Goal: Navigation & Orientation: Find specific page/section

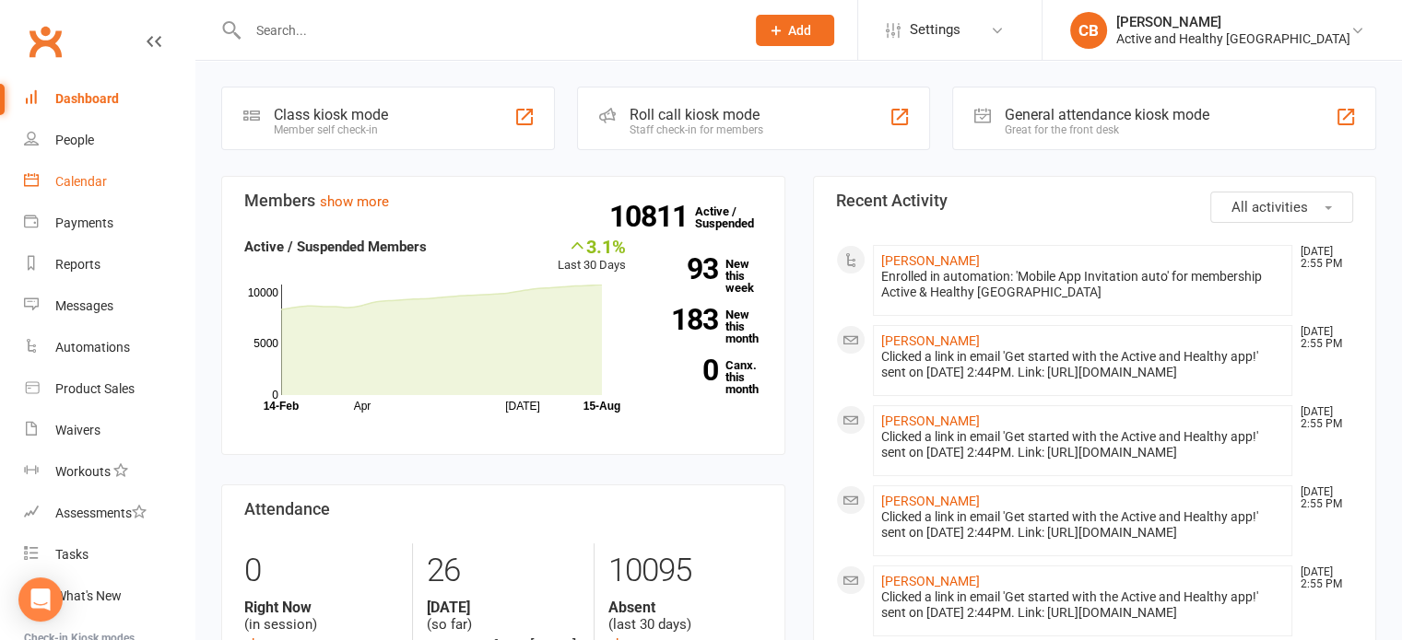
click at [56, 178] on div "Calendar" at bounding box center [81, 181] width 52 height 15
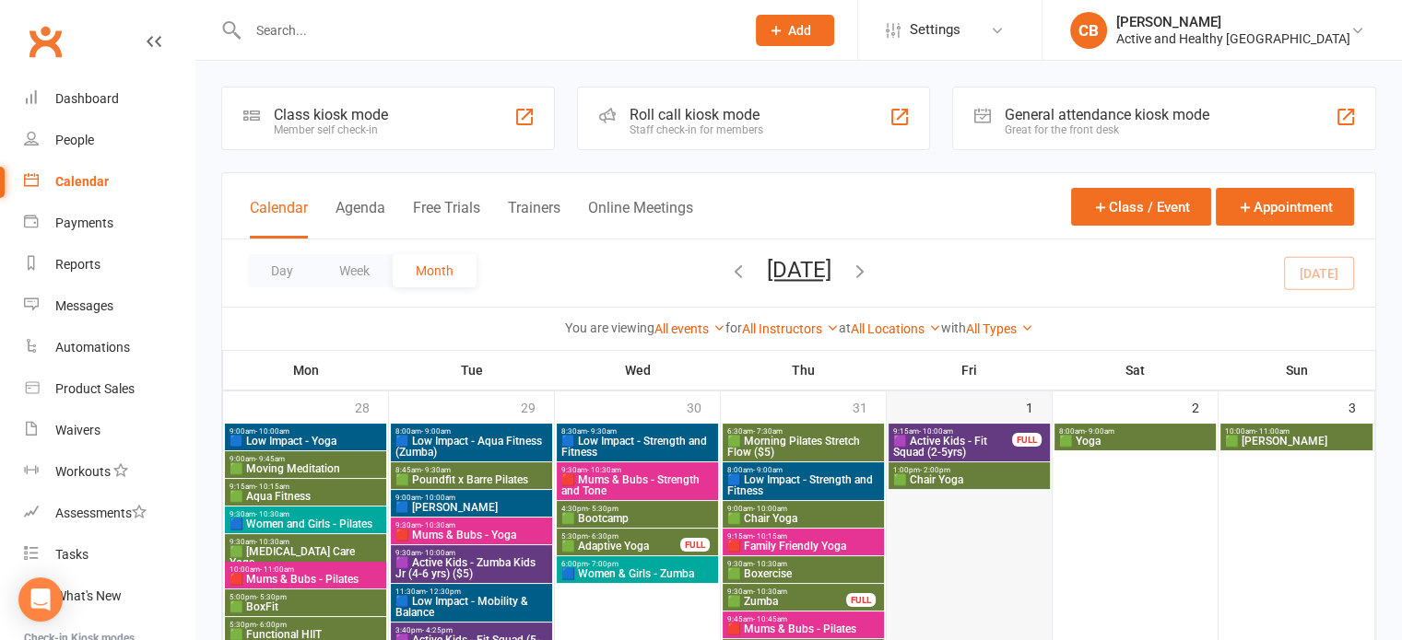
scroll to position [92, 0]
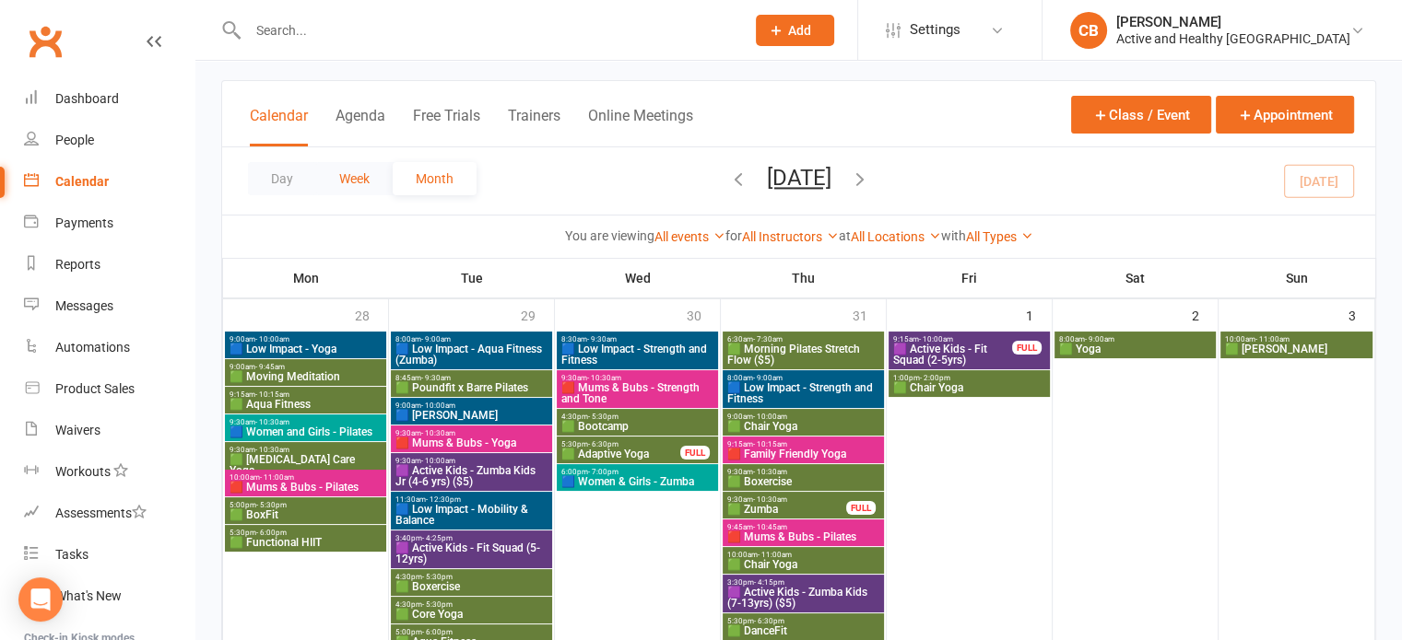
click at [377, 186] on button "Week" at bounding box center [354, 178] width 76 height 33
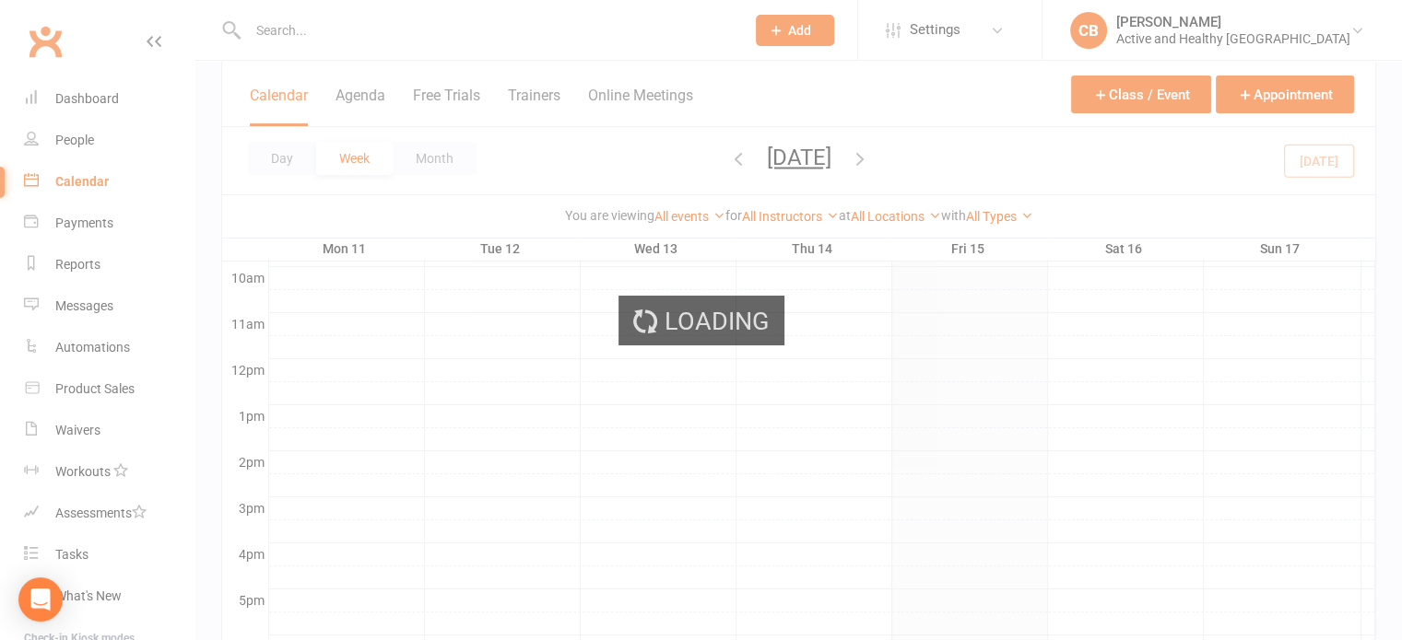
scroll to position [0, 0]
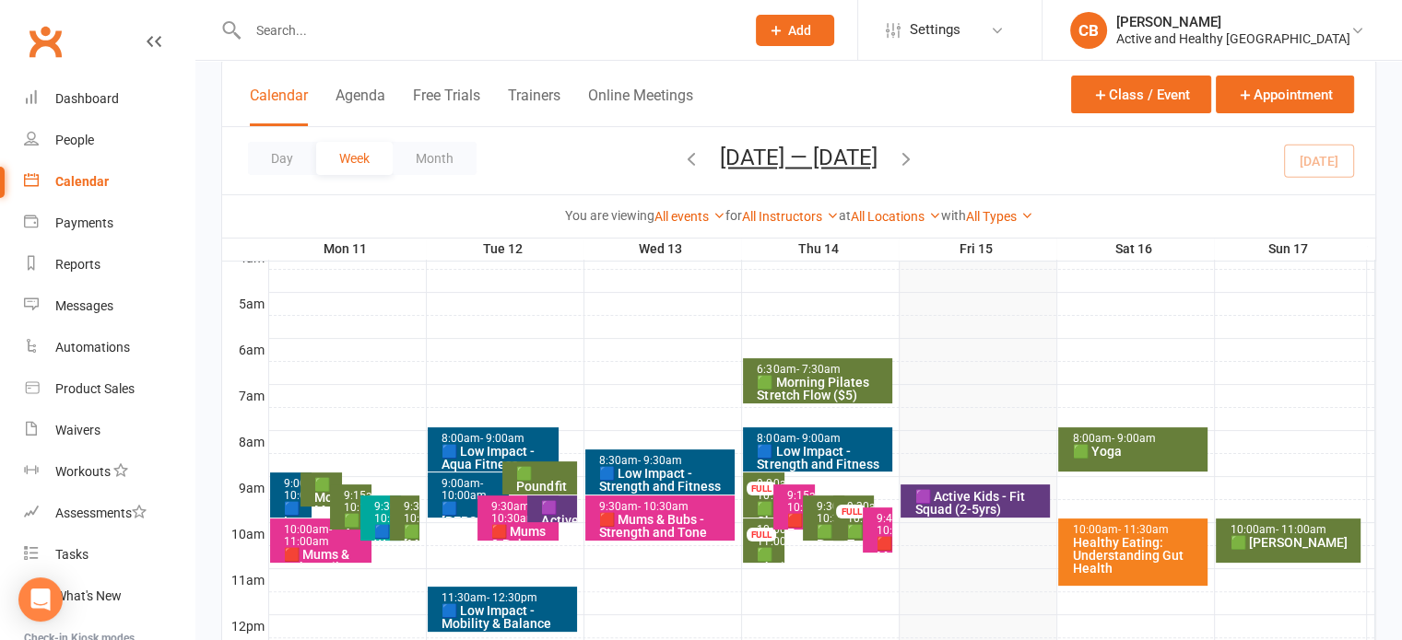
click at [916, 154] on icon "button" at bounding box center [906, 158] width 20 height 20
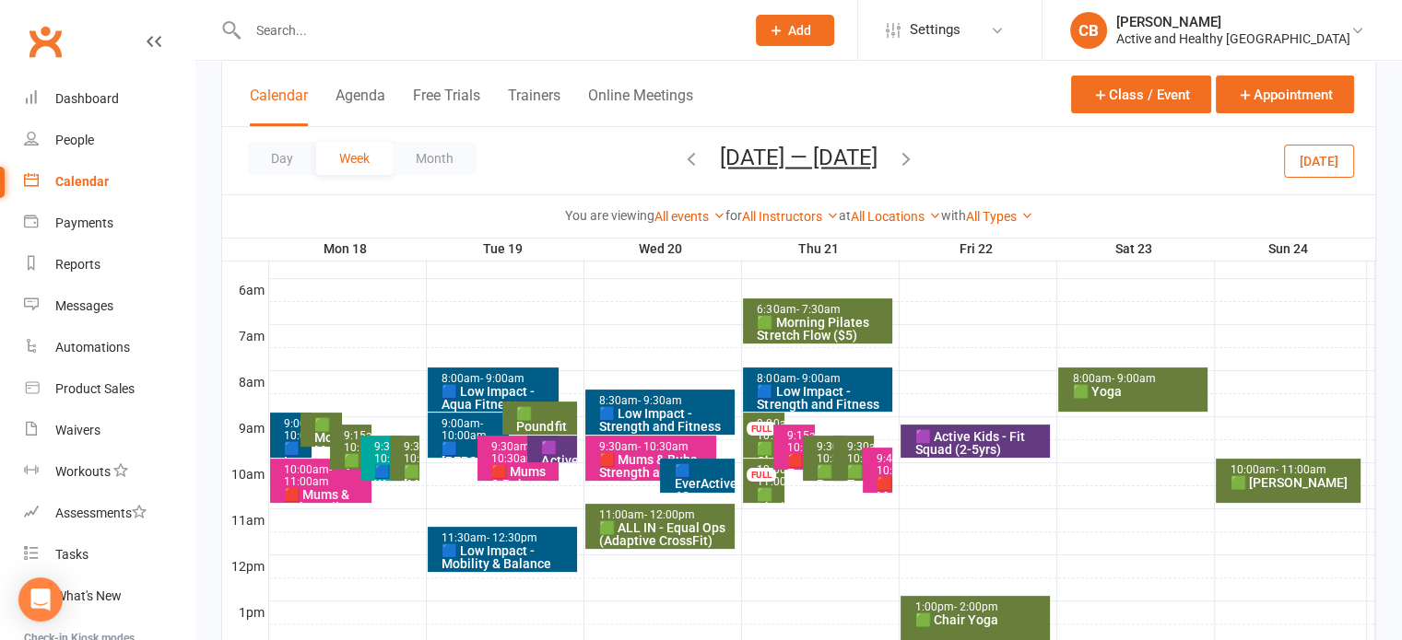
scroll to position [405, 0]
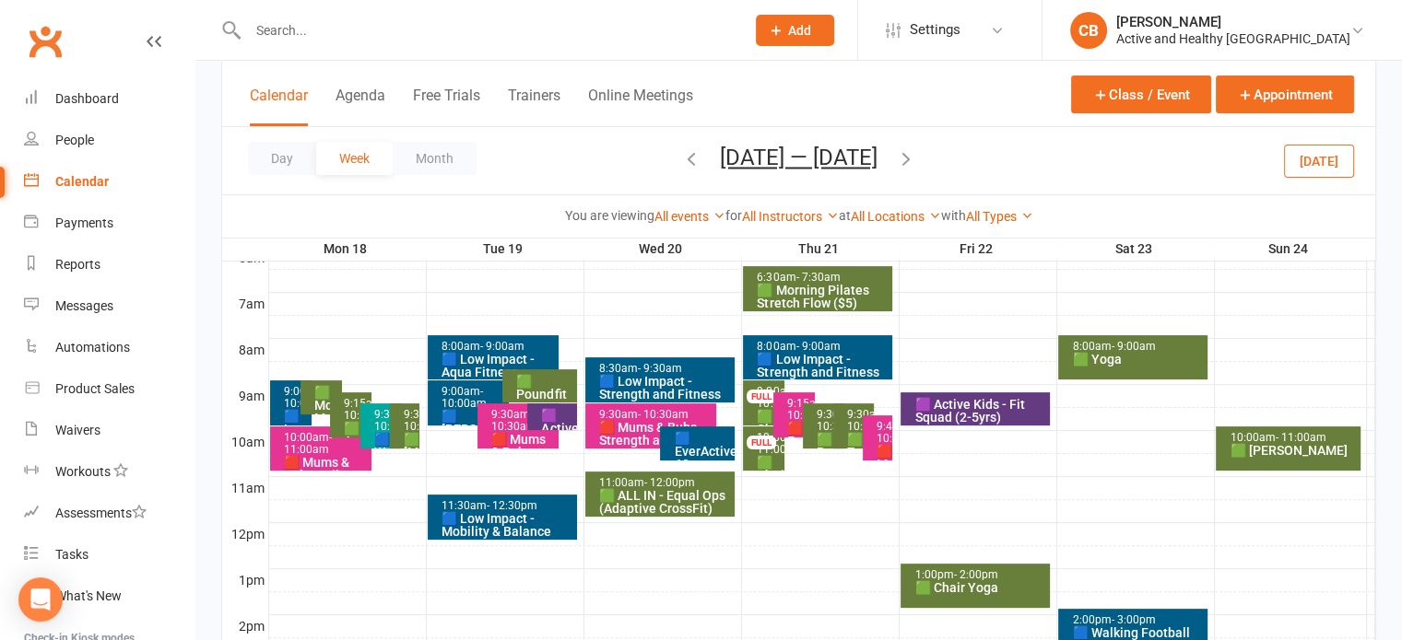
click at [671, 496] on div "🟩 ALL IN - Equal Ops (Adaptive CrossFit)" at bounding box center [664, 502] width 133 height 26
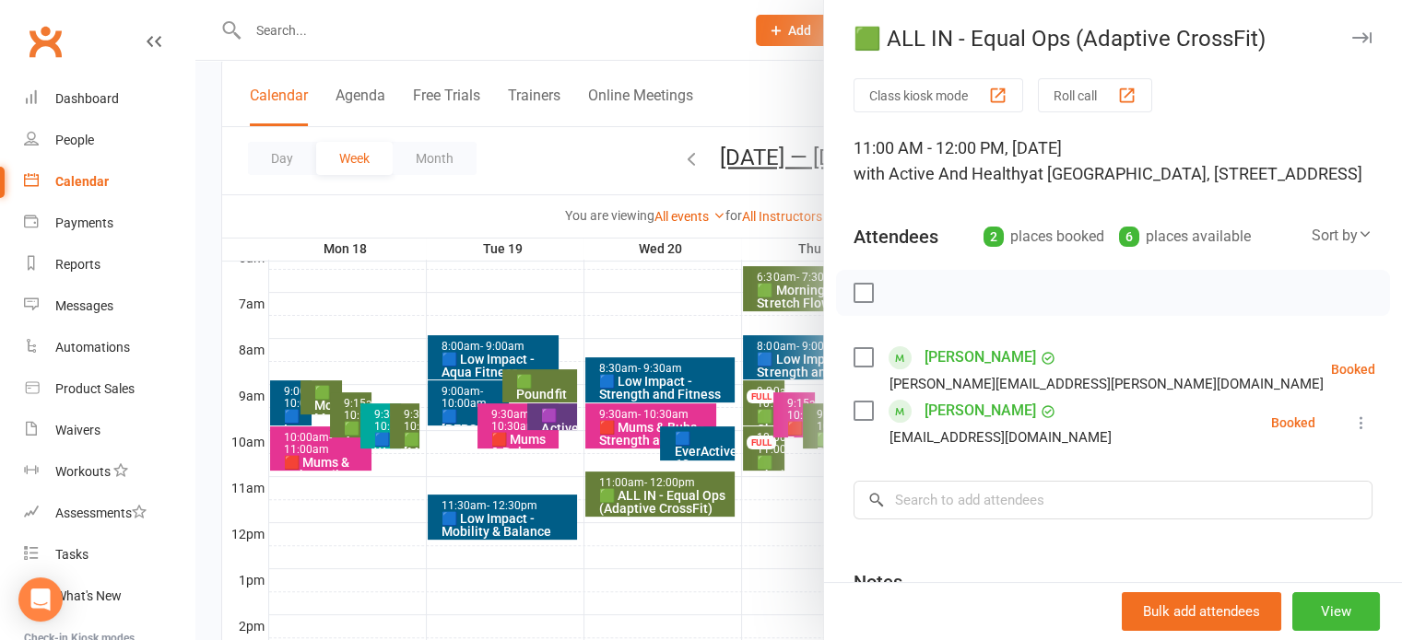
click at [522, 180] on div at bounding box center [798, 320] width 1206 height 640
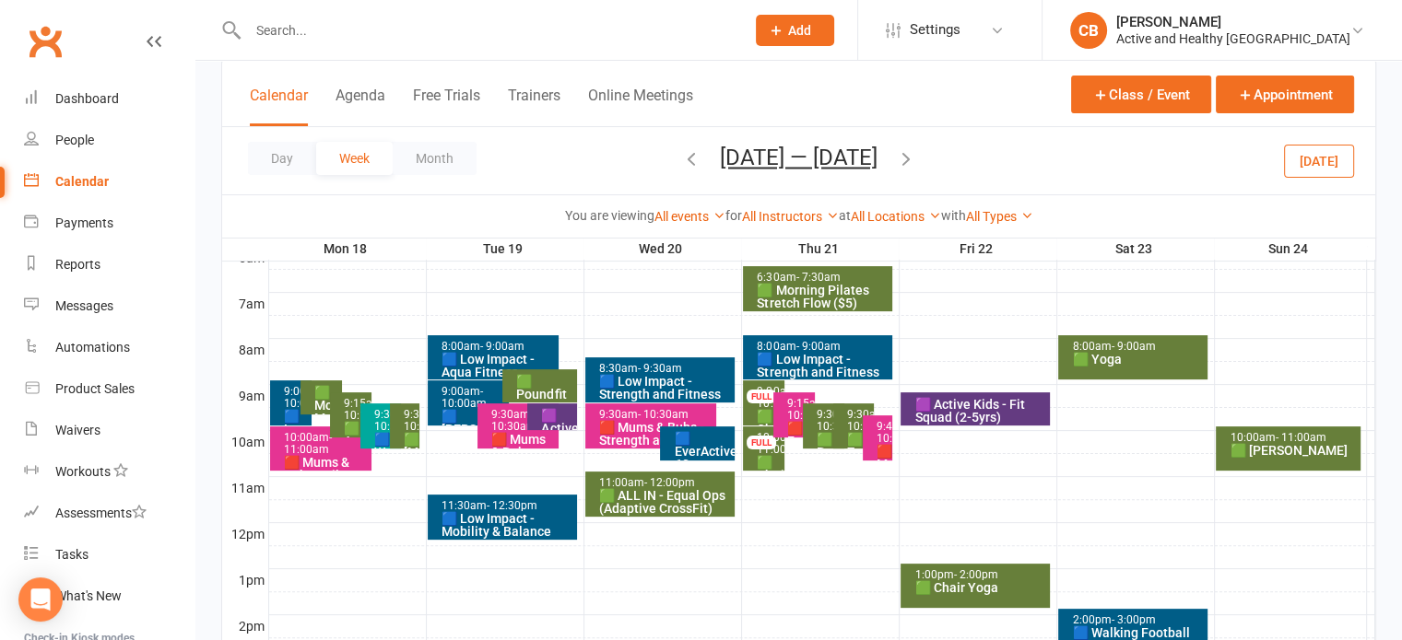
click at [910, 158] on icon "button" at bounding box center [906, 158] width 20 height 20
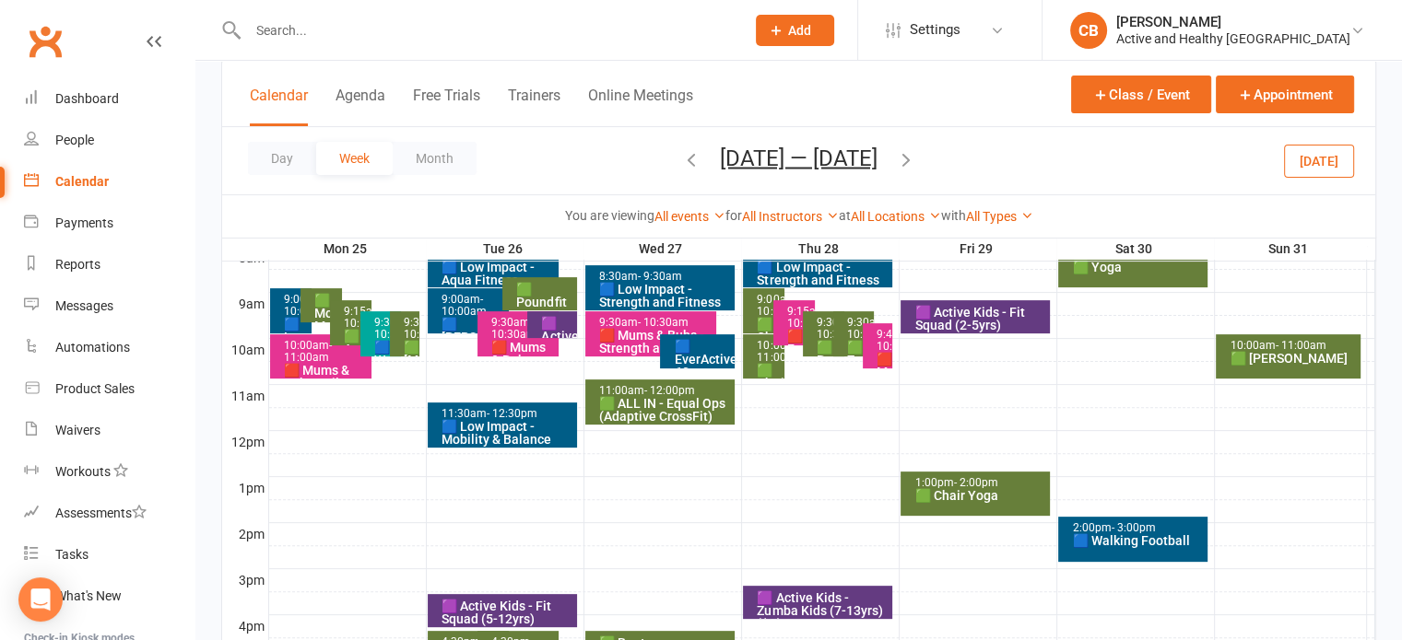
click at [661, 393] on span "- 12:00pm" at bounding box center [669, 390] width 51 height 13
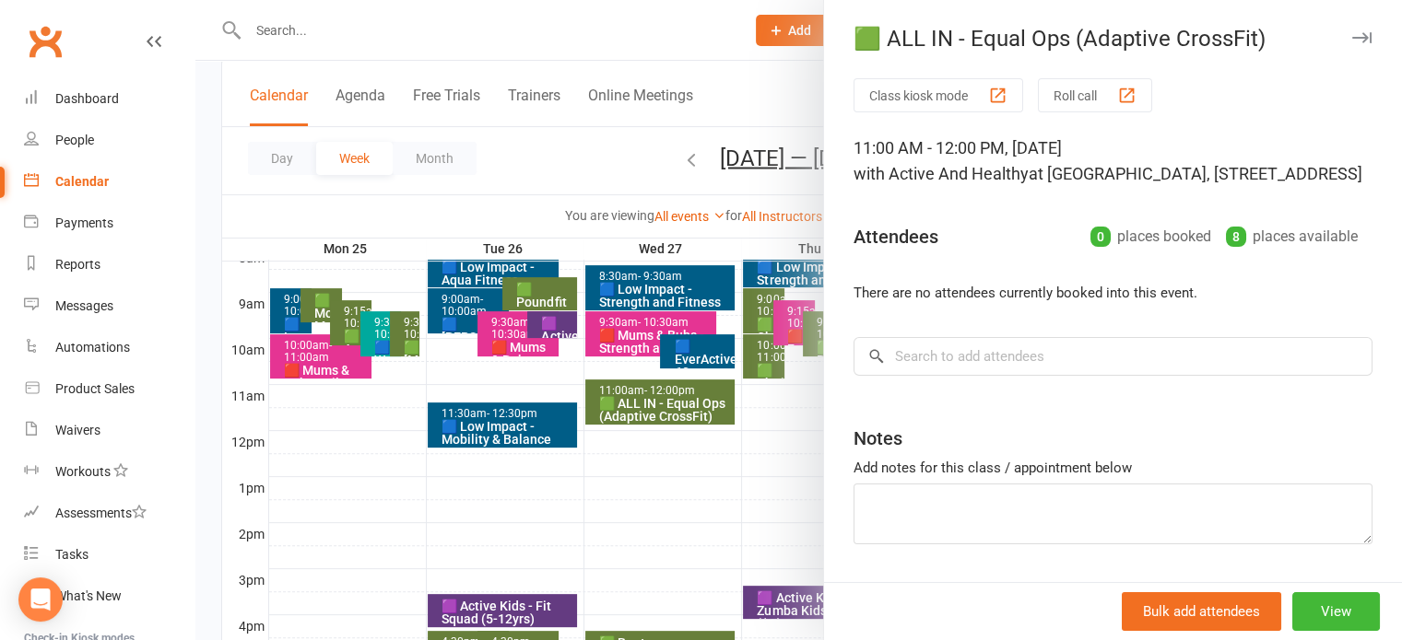
click at [600, 213] on div at bounding box center [798, 320] width 1206 height 640
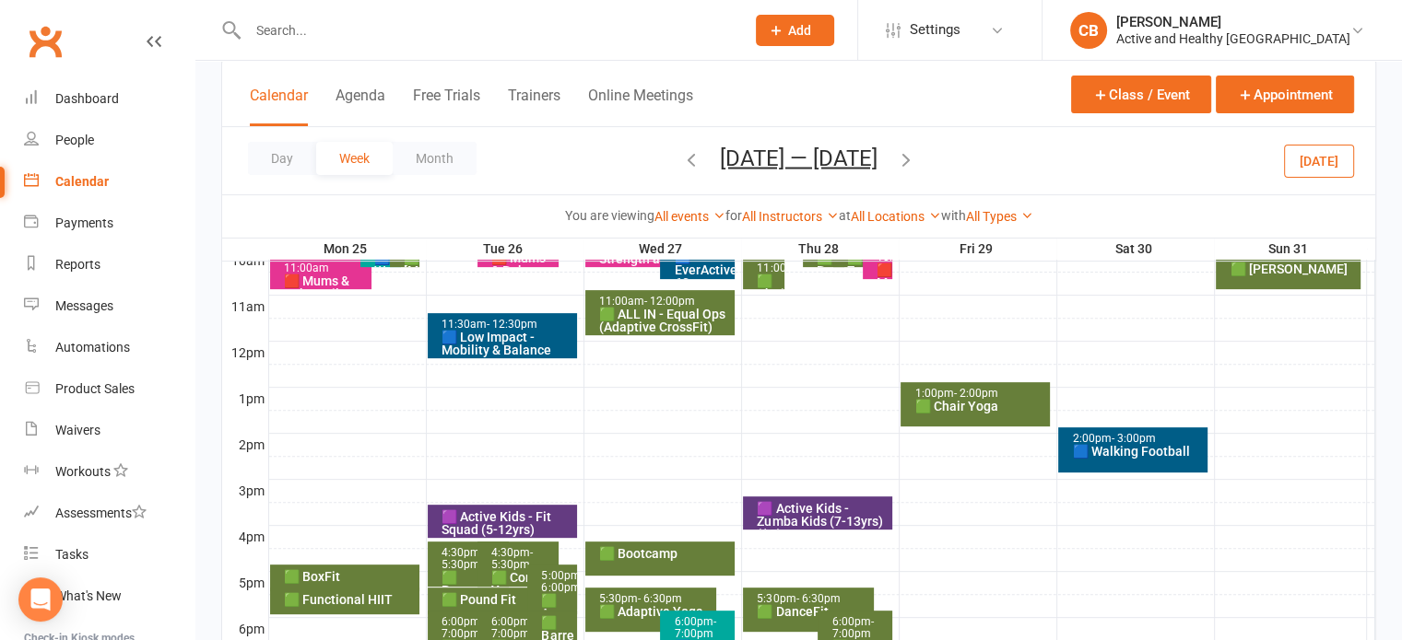
scroll to position [681, 0]
